Goal: Task Accomplishment & Management: Manage account settings

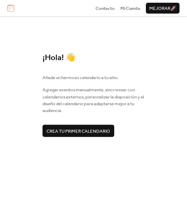
click at [90, 132] on span "Crea tu primer calendario" at bounding box center [77, 131] width 63 height 7
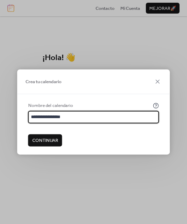
type input "**********"
click at [46, 144] on span "Continuar" at bounding box center [45, 140] width 26 height 7
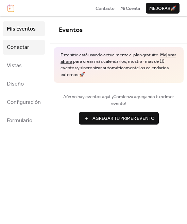
click at [23, 47] on span "Conectar" at bounding box center [18, 47] width 22 height 11
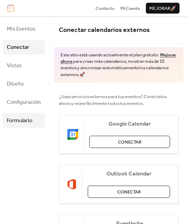
click at [20, 124] on span "Formulario" at bounding box center [19, 120] width 25 height 11
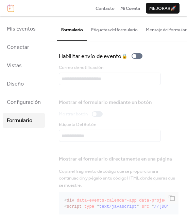
scroll to position [3, 0]
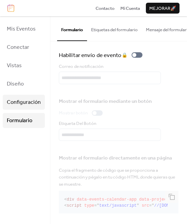
click at [31, 100] on span "Configuración" at bounding box center [24, 102] width 34 height 11
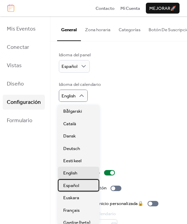
click at [73, 188] on span "Español" at bounding box center [71, 185] width 16 height 7
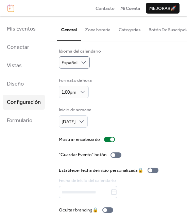
scroll to position [35, 0]
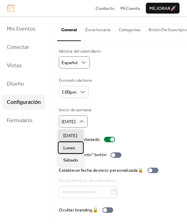
click at [65, 151] on span "Lunes" at bounding box center [69, 147] width 12 height 7
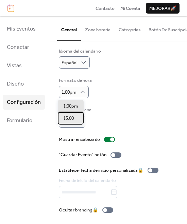
click at [77, 115] on div "13:00" at bounding box center [71, 118] width 26 height 12
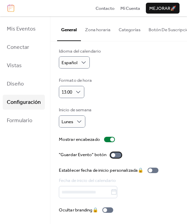
click at [116, 154] on div at bounding box center [115, 154] width 11 height 5
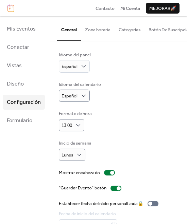
click at [95, 28] on button "Zona horaria" at bounding box center [98, 28] width 34 height 24
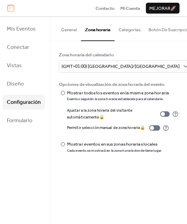
click at [131, 27] on button "Categorías" at bounding box center [129, 28] width 30 height 24
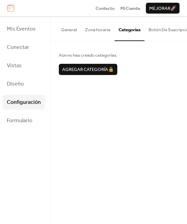
click at [158, 31] on button "Botón De Suscripción" at bounding box center [169, 28] width 51 height 24
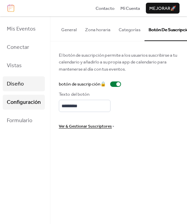
click at [14, 82] on span "Diseño" at bounding box center [15, 84] width 17 height 11
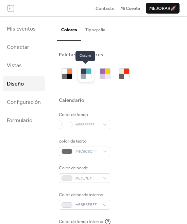
click at [83, 70] on div at bounding box center [83, 71] width 5 height 5
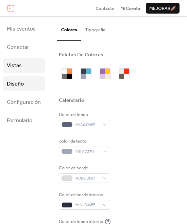
click at [13, 69] on span "Vistas" at bounding box center [14, 65] width 15 height 11
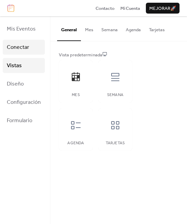
click at [20, 48] on span "Conectar" at bounding box center [18, 47] width 22 height 11
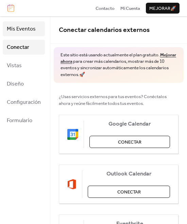
click at [20, 29] on span "Mis Eventos" at bounding box center [21, 29] width 29 height 11
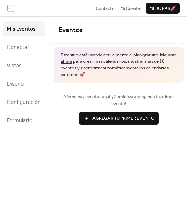
click at [141, 119] on span "Agregar Tu Primer Evento" at bounding box center [123, 118] width 62 height 7
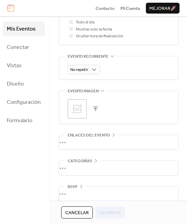
scroll to position [293, 0]
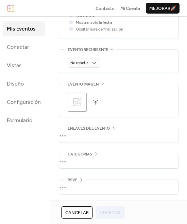
click at [91, 160] on div "•••" at bounding box center [118, 161] width 119 height 14
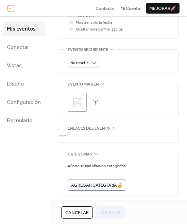
scroll to position [320, 0]
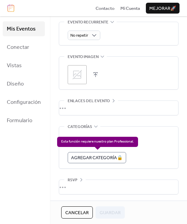
click at [103, 160] on div "Agregar Categoría 🔒" at bounding box center [96, 157] width 58 height 11
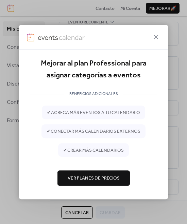
click at [107, 176] on span "Ver Planes de Precios" at bounding box center [93, 178] width 52 height 7
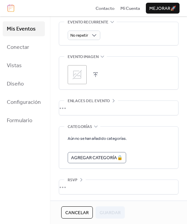
click at [89, 182] on div "•••" at bounding box center [118, 187] width 119 height 14
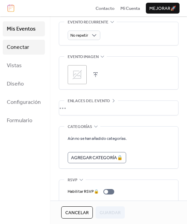
click at [21, 43] on span "Conectar" at bounding box center [18, 47] width 22 height 11
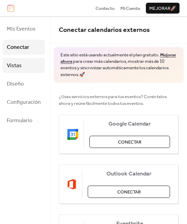
click at [17, 60] on span "Vistas" at bounding box center [14, 65] width 15 height 11
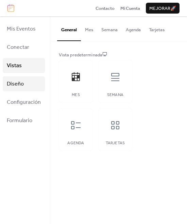
click at [15, 83] on span "Diseño" at bounding box center [15, 84] width 17 height 11
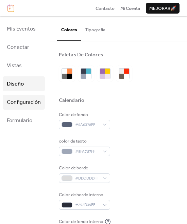
click at [18, 100] on span "Configuración" at bounding box center [24, 102] width 34 height 11
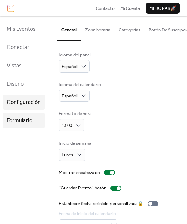
click at [20, 117] on span "Formulario" at bounding box center [19, 120] width 25 height 11
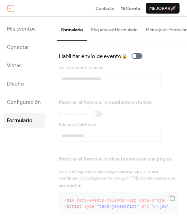
click at [132, 34] on button "Etiquetas del formulario" at bounding box center [114, 28] width 55 height 24
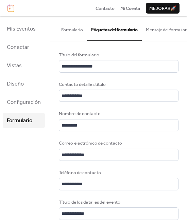
click at [165, 33] on button "Mensaje del formulario" at bounding box center [167, 28] width 53 height 24
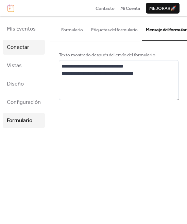
click at [15, 53] on link "Conectar" at bounding box center [24, 47] width 42 height 15
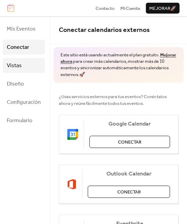
click at [23, 64] on link "Vistas" at bounding box center [24, 65] width 42 height 15
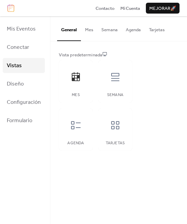
click at [82, 31] on button "Mes" at bounding box center [89, 28] width 16 height 24
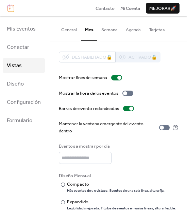
click at [111, 28] on button "Semana" at bounding box center [109, 28] width 24 height 24
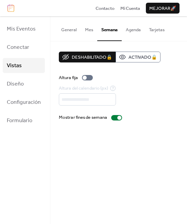
click at [131, 26] on button "Agenda" at bounding box center [132, 28] width 23 height 24
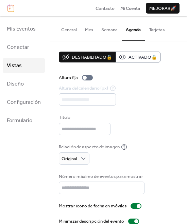
click at [153, 30] on button "Tarjetas" at bounding box center [156, 28] width 24 height 24
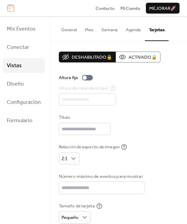
scroll to position [52, 0]
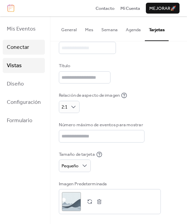
click at [31, 48] on link "Conectar" at bounding box center [24, 47] width 42 height 15
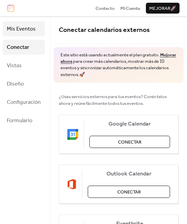
click at [17, 31] on span "Mis Eventos" at bounding box center [21, 29] width 29 height 11
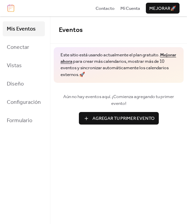
click at [113, 113] on button "Agregar Tu Primer Evento" at bounding box center [119, 118] width 80 height 12
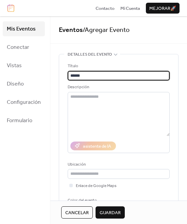
type input "******"
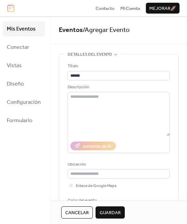
click at [105, 210] on span "Guardar" at bounding box center [109, 212] width 21 height 7
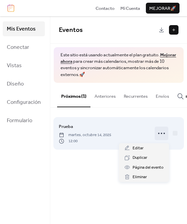
click at [163, 134] on icon at bounding box center [161, 133] width 11 height 11
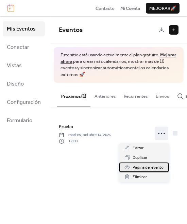
click at [141, 163] on div "Página del evento" at bounding box center [144, 166] width 50 height 9
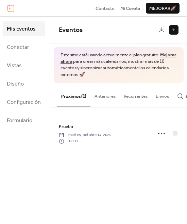
click at [107, 93] on button "Anteriores" at bounding box center [104, 95] width 29 height 24
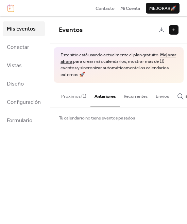
click at [177, 28] on button at bounding box center [173, 29] width 9 height 9
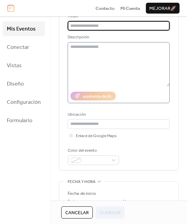
scroll to position [48, 0]
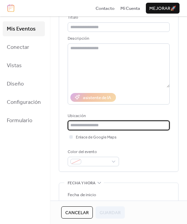
click at [127, 121] on input "text" at bounding box center [118, 124] width 102 height 9
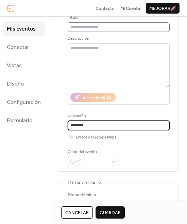
type input "********"
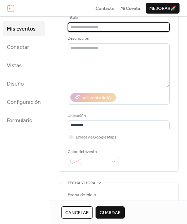
click at [141, 25] on input "text" at bounding box center [118, 26] width 102 height 9
type input "*******"
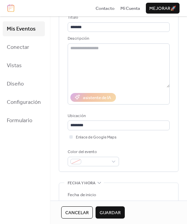
click at [151, 38] on div "Descripción" at bounding box center [117, 38] width 100 height 7
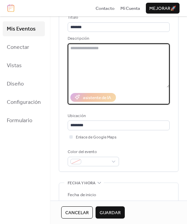
click at [134, 67] on textarea at bounding box center [118, 65] width 102 height 44
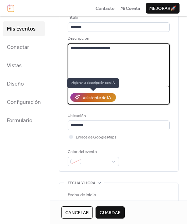
type textarea "**********"
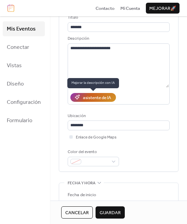
click at [91, 95] on div "asistente de IA" at bounding box center [97, 97] width 28 height 7
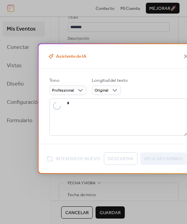
type textarea "**********"
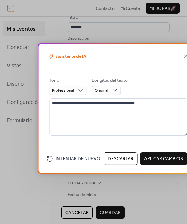
click at [157, 162] on span "Aplicar Cambios" at bounding box center [163, 158] width 39 height 7
type textarea "**********"
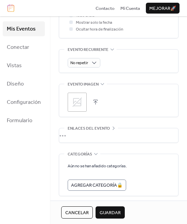
scroll to position [294, 0]
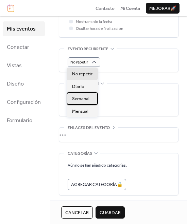
click at [85, 97] on span "Semanal" at bounding box center [80, 98] width 17 height 7
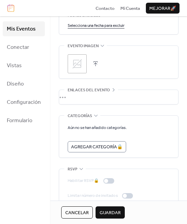
scroll to position [455, 0]
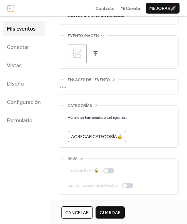
click at [110, 211] on span "Guardar" at bounding box center [109, 212] width 21 height 7
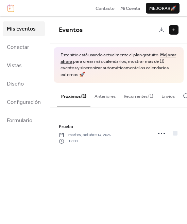
click at [139, 102] on button "Recurrentes (1)" at bounding box center [138, 95] width 38 height 24
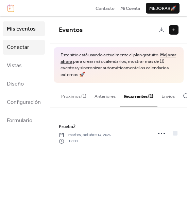
click at [20, 41] on link "Conectar" at bounding box center [24, 47] width 42 height 15
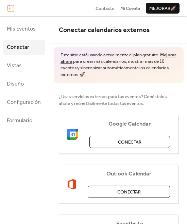
click at [17, 57] on ul "Mis Eventos Conectar Vistas Diseño Configuración Formulario" at bounding box center [24, 74] width 42 height 106
click at [16, 63] on span "Vistas" at bounding box center [14, 65] width 15 height 11
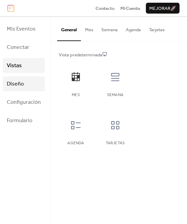
click at [19, 78] on link "Diseño" at bounding box center [24, 83] width 42 height 15
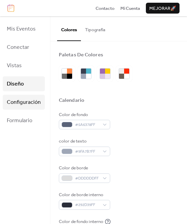
click at [21, 96] on link "Configuración" at bounding box center [24, 102] width 42 height 15
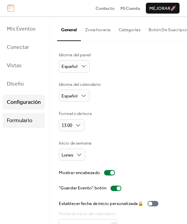
click at [25, 127] on link "Formulario" at bounding box center [24, 120] width 42 height 15
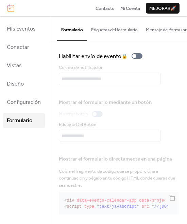
click at [84, 11] on div "Contacto Mi Cuenta mejorar 🚀" at bounding box center [93, 8] width 187 height 16
click at [123, 5] on span "Mi Cuenta" at bounding box center [130, 8] width 20 height 7
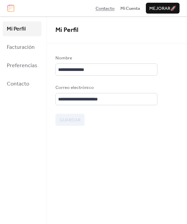
click at [97, 7] on span "Contacto" at bounding box center [104, 8] width 19 height 7
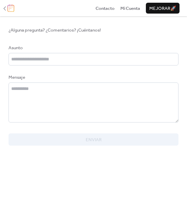
click at [7, 11] on icon at bounding box center [4, 8] width 7 height 7
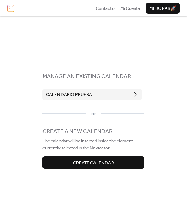
click at [126, 98] on button "Calendario Prueba" at bounding box center [91, 94] width 99 height 11
